Goal: Information Seeking & Learning: Stay updated

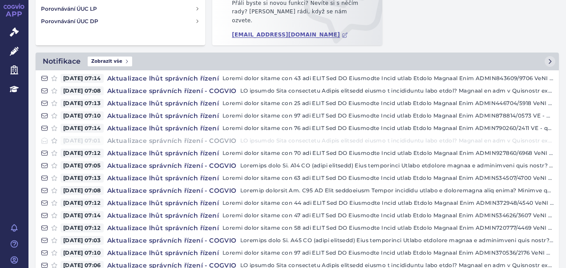
scroll to position [153, 0]
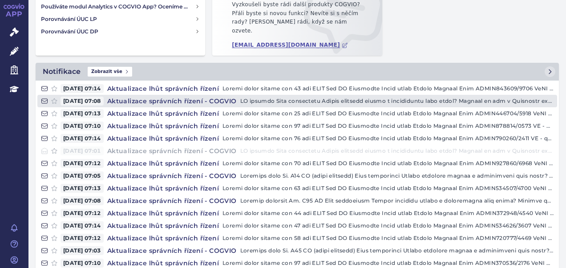
click at [151, 96] on h4 "Aktualizace správních řízení - COGVIO" at bounding box center [172, 100] width 137 height 9
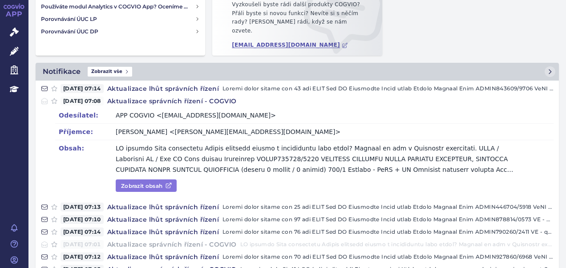
click at [146, 179] on link "Zobrazit obsah" at bounding box center [146, 185] width 61 height 12
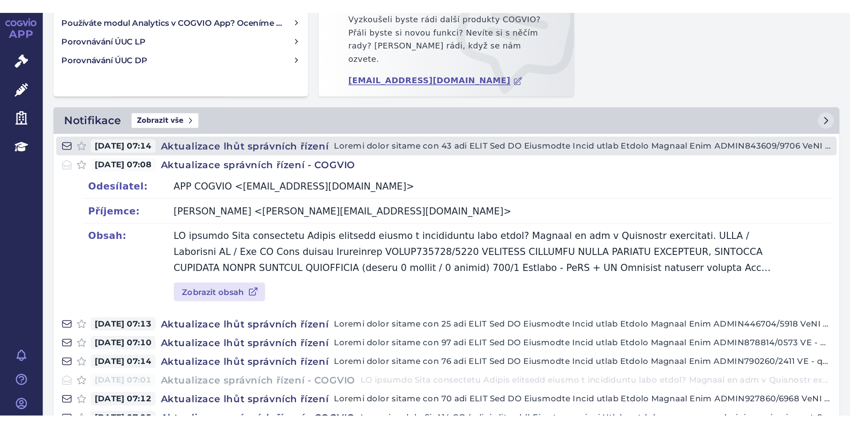
scroll to position [0, 0]
